Goal: Information Seeking & Learning: Understand process/instructions

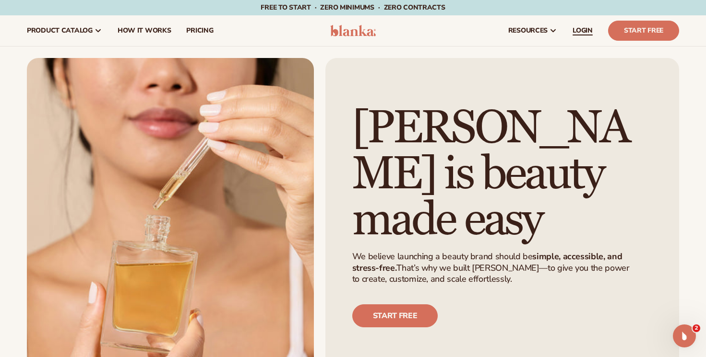
click at [595, 31] on link "LOGIN" at bounding box center [582, 30] width 35 height 31
click at [135, 24] on link "How It Works" at bounding box center [144, 30] width 69 height 31
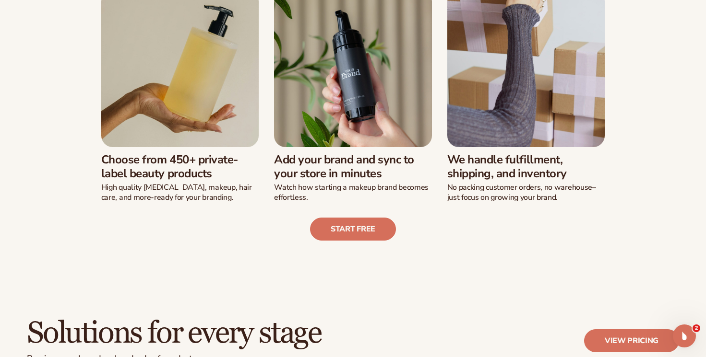
click at [338, 167] on h3 "Add your brand and sync to your store in minutes" at bounding box center [352, 167] width 157 height 28
click at [333, 118] on img at bounding box center [352, 68] width 157 height 157
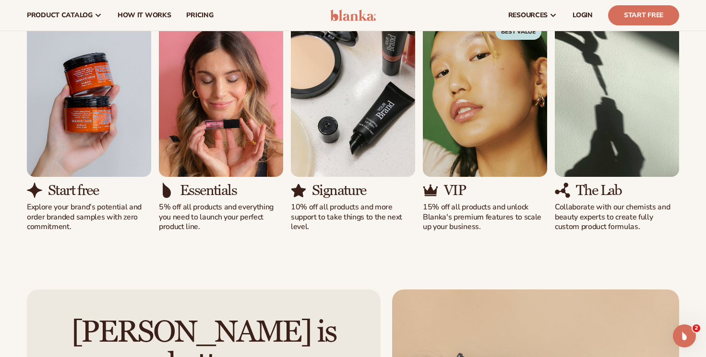
scroll to position [644, 0]
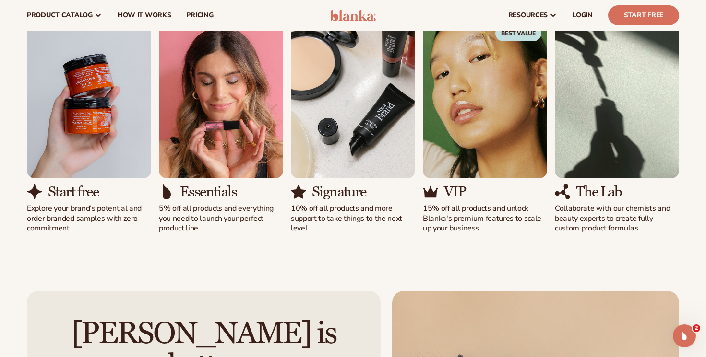
click at [71, 167] on img "1 / 5" at bounding box center [89, 99] width 124 height 159
click at [80, 113] on img "1 / 5" at bounding box center [89, 99] width 124 height 159
click at [581, 198] on h3 "The Lab" at bounding box center [599, 192] width 46 height 16
